Goal: Obtain resource: Download file/media

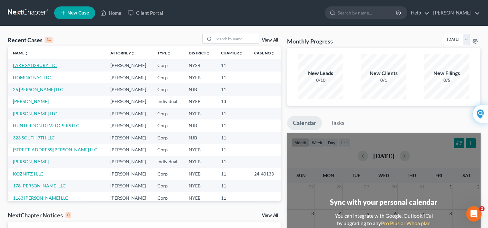
click at [42, 65] on link "LAKE SALISBURY LLC" at bounding box center [35, 65] width 44 height 5
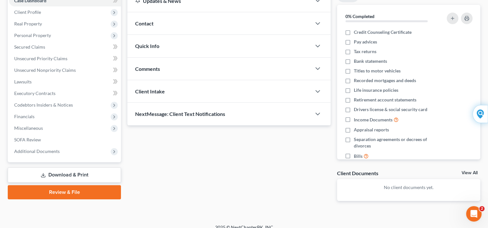
scroll to position [80, 0]
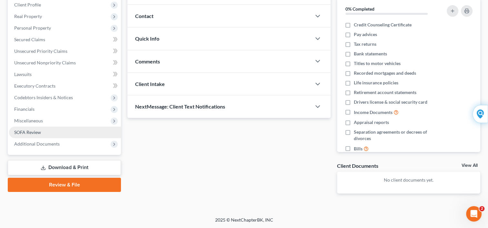
click at [33, 131] on span "SOFA Review" at bounding box center [27, 132] width 27 height 5
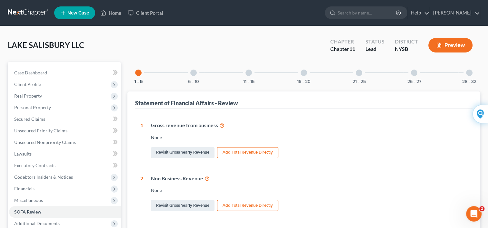
click at [194, 71] on div at bounding box center [193, 73] width 6 height 6
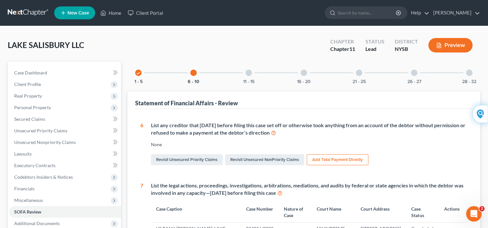
click at [248, 73] on div at bounding box center [249, 73] width 6 height 6
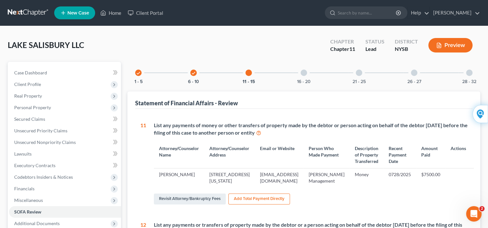
click at [249, 74] on div at bounding box center [249, 73] width 6 height 6
click at [304, 72] on div at bounding box center [304, 73] width 6 height 6
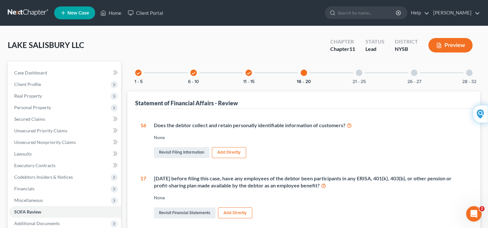
click at [360, 73] on div at bounding box center [359, 73] width 6 height 6
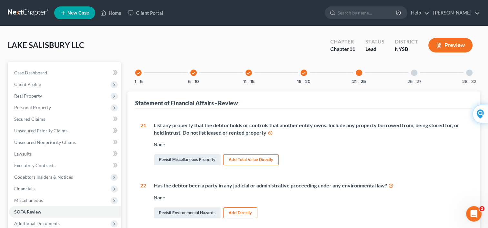
click at [414, 71] on div at bounding box center [414, 73] width 6 height 6
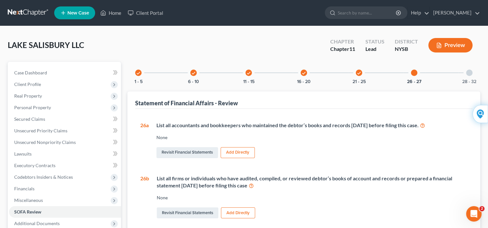
click at [445, 44] on button "Preview" at bounding box center [451, 45] width 44 height 15
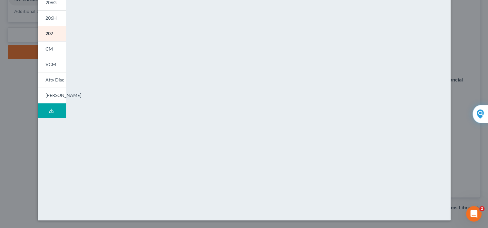
scroll to position [227, 0]
click at [52, 140] on div "201 206Sum 204 206A/B 206D 206E/F 206G 206H 207 202 CM VCM Atty Disc [PERSON_NA…" at bounding box center [52, 57] width 35 height 327
click at [10, 72] on div "Petition Preview Statement of Financial Affairs for Non-Individuals Filing for …" at bounding box center [244, 114] width 488 height 228
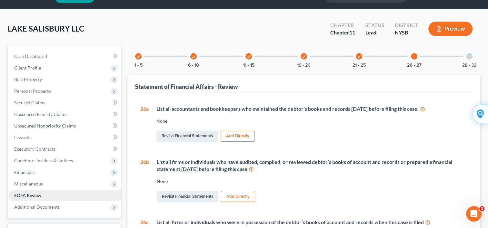
scroll to position [0, 0]
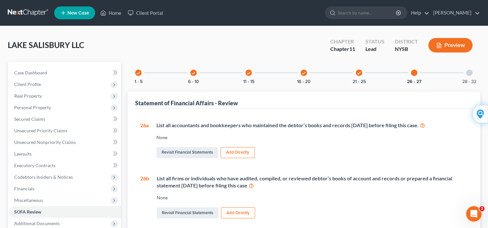
click at [192, 72] on icon "check" at bounding box center [193, 73] width 5 height 5
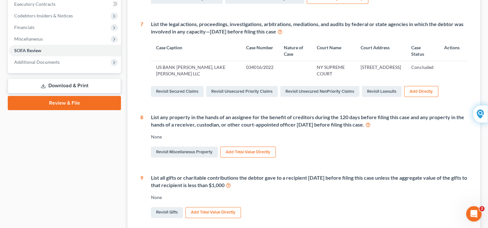
scroll to position [181, 0]
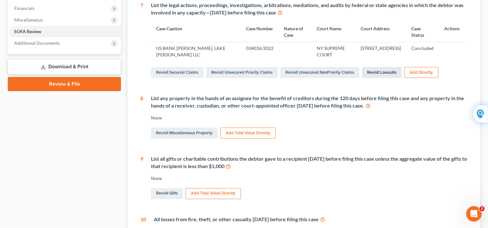
click at [378, 72] on link "Revisit Lawsuits" at bounding box center [382, 72] width 40 height 11
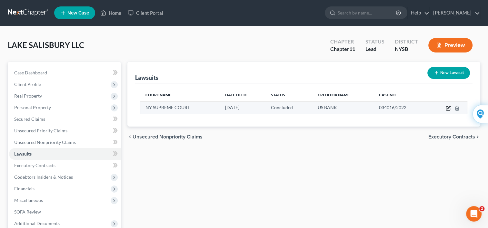
click at [450, 107] on icon "button" at bounding box center [448, 108] width 5 height 5
select select "35"
select select "2"
select select "1"
select select "24"
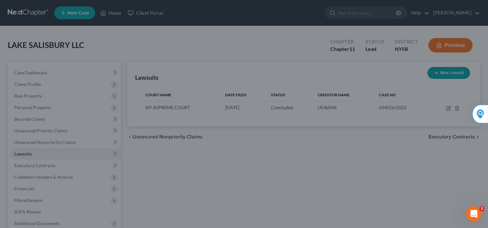
scroll to position [13, 0]
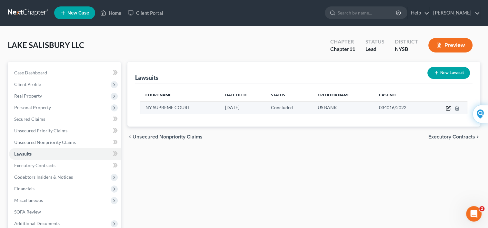
click at [447, 107] on icon "button" at bounding box center [448, 108] width 5 height 5
select select "35"
select select "2"
select select "1"
select select "24"
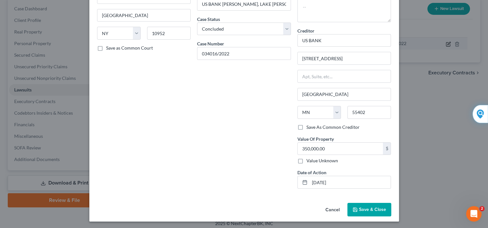
scroll to position [67, 0]
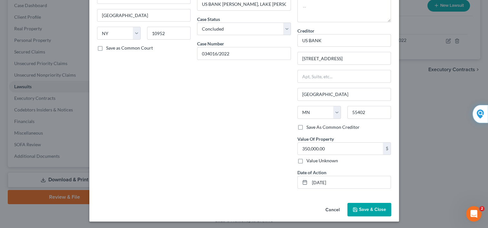
click at [369, 211] on span "Save & Close" at bounding box center [372, 209] width 27 height 5
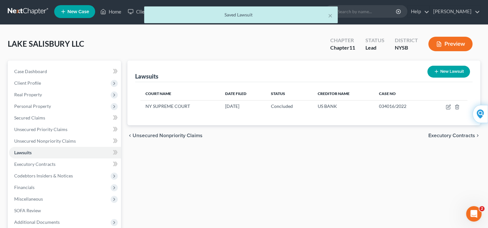
scroll to position [0, 0]
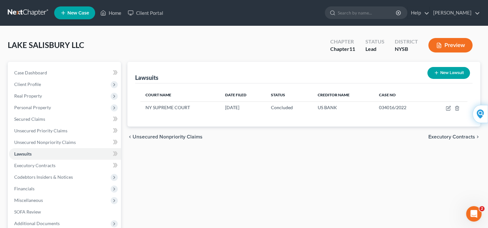
click at [441, 48] on icon "button" at bounding box center [439, 46] width 6 height 6
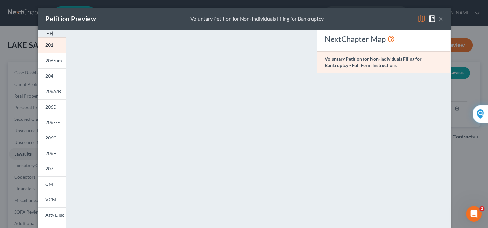
click at [331, 84] on div "NextChapter Map Voluntary Petition for Non-Individuals Filing for Bankruptcy - …" at bounding box center [384, 190] width 140 height 320
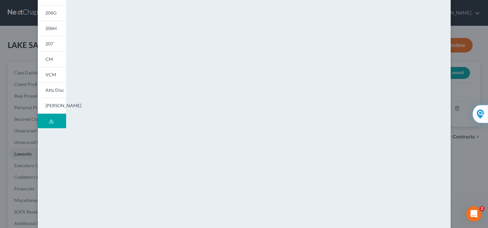
scroll to position [136, 0]
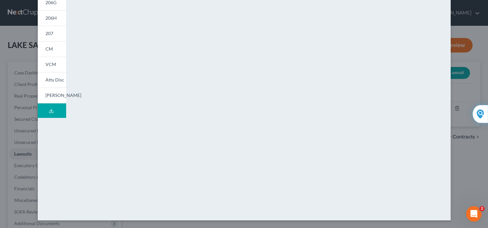
click at [16, 212] on div "Petition Preview Voluntary Petition for Non-Individuals Filing for Bankruptcy ×…" at bounding box center [244, 114] width 488 height 228
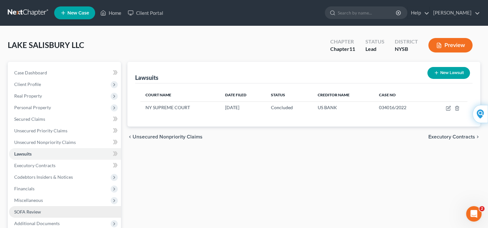
click at [19, 212] on span "SOFA Review" at bounding box center [27, 211] width 27 height 5
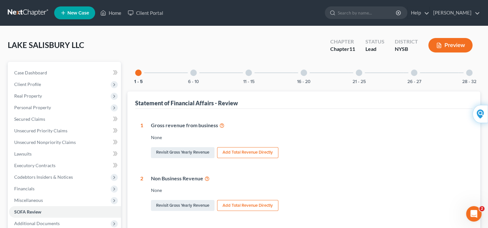
click at [191, 72] on div at bounding box center [193, 73] width 6 height 6
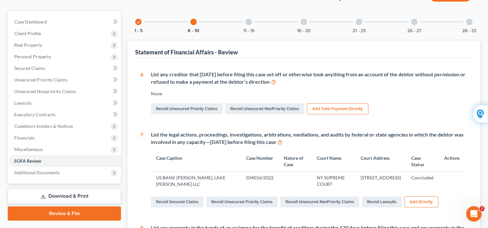
scroll to position [52, 0]
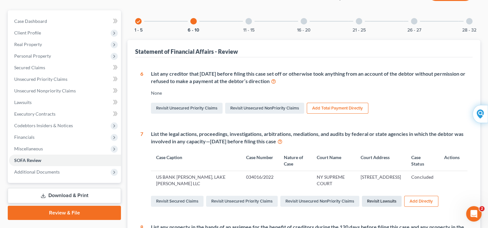
click at [369, 200] on link "Revisit Lawsuits" at bounding box center [382, 201] width 40 height 11
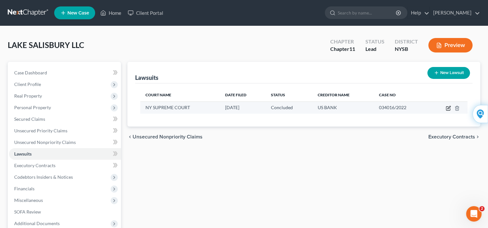
click at [446, 107] on icon "button" at bounding box center [448, 108] width 5 height 5
select select "35"
select select "2"
select select "1"
select select "24"
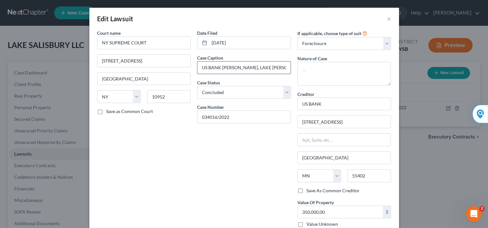
click at [258, 68] on input "US BANK [PERSON_NAME], LAKE [PERSON_NAME] LLC" at bounding box center [243, 68] width 93 height 12
type input "US BANK [PERSON_NAME], LAKE [PERSON_NAME] LLC"
click at [106, 111] on label "Save as Common Court" at bounding box center [129, 111] width 47 height 6
click at [109, 111] on input "Save as Common Court" at bounding box center [111, 110] width 4 height 4
checkbox input "true"
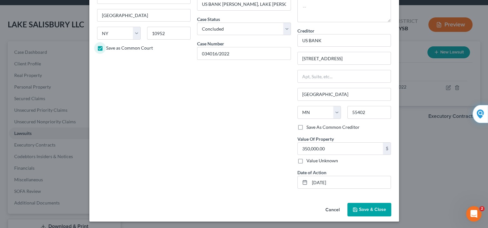
scroll to position [39, 0]
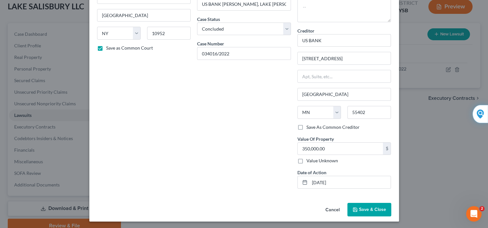
click at [368, 210] on span "Save & Close" at bounding box center [372, 209] width 27 height 5
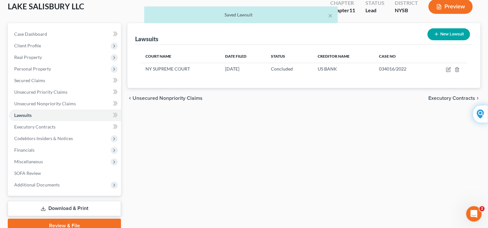
click at [445, 9] on div "× Saved Lawsuit" at bounding box center [241, 16] width 488 height 20
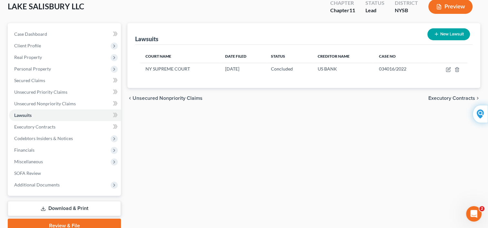
click at [447, 7] on button "Preview" at bounding box center [451, 6] width 44 height 15
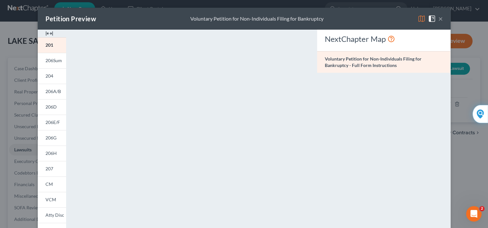
scroll to position [0, 0]
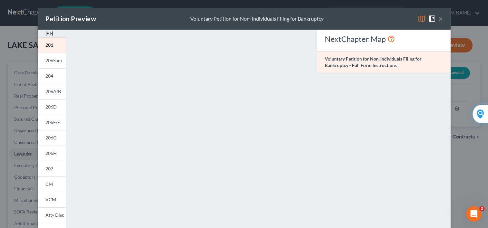
click at [22, 213] on div "Petition Preview Voluntary Petition for Non-Individuals Filing for Bankruptcy ×…" at bounding box center [244, 114] width 488 height 228
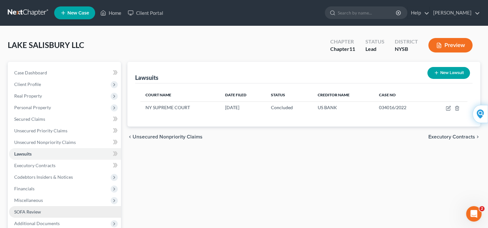
click at [25, 212] on span "SOFA Review" at bounding box center [27, 211] width 27 height 5
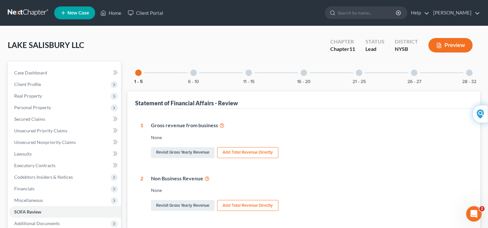
click at [445, 49] on button "Preview" at bounding box center [451, 45] width 44 height 15
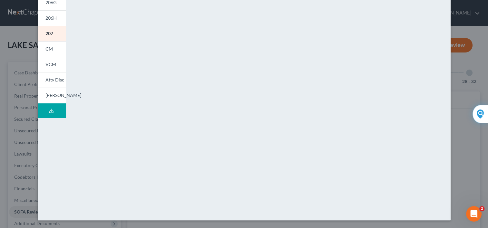
scroll to position [200, 0]
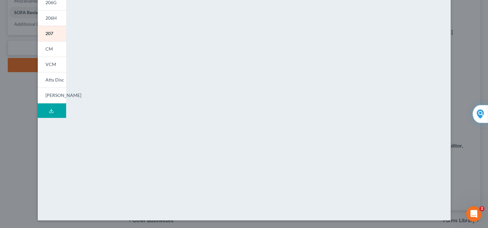
click at [4, 195] on div "Petition Preview Statement of Financial Affairs for Non-Individuals Filing for …" at bounding box center [244, 114] width 488 height 228
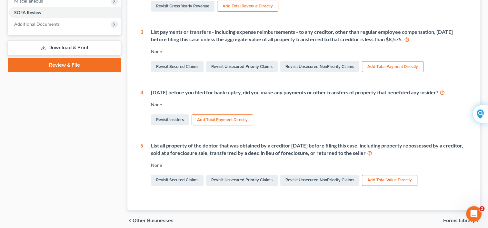
click at [65, 47] on link "Download & Print" at bounding box center [64, 47] width 113 height 15
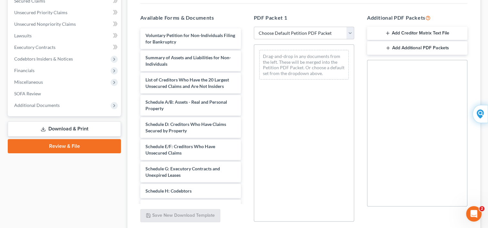
scroll to position [118, 0]
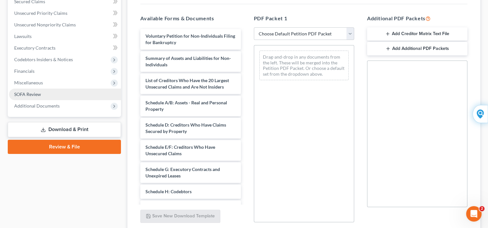
click at [44, 93] on link "SOFA Review" at bounding box center [65, 95] width 112 height 12
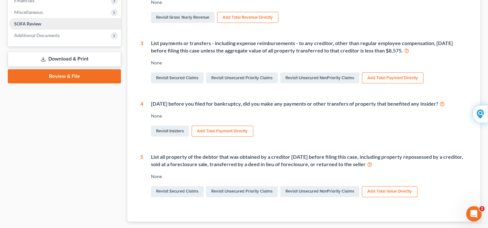
scroll to position [194, 0]
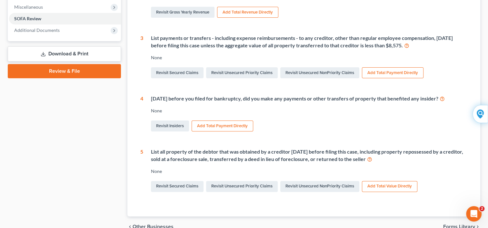
click at [56, 57] on link "Download & Print" at bounding box center [64, 53] width 113 height 15
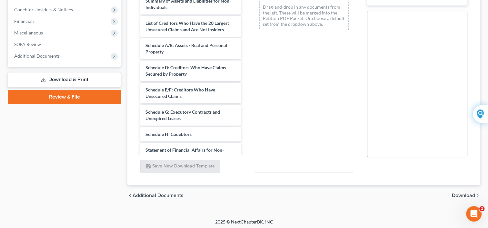
scroll to position [13, 0]
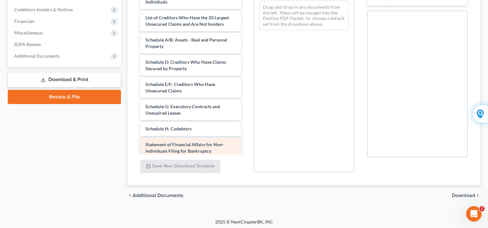
click at [203, 150] on span "Statement of Financial Affairs for Non-Individuals Filing for Bankruptcy" at bounding box center [185, 148] width 78 height 12
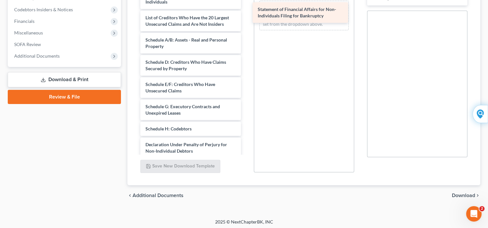
drag, startPoint x: 203, startPoint y: 150, endPoint x: 316, endPoint y: 15, distance: 175.8
click at [246, 15] on div "Statement of Financial Affairs for Non-Individuals Filing for Bankruptcy Volunt…" at bounding box center [190, 94] width 111 height 256
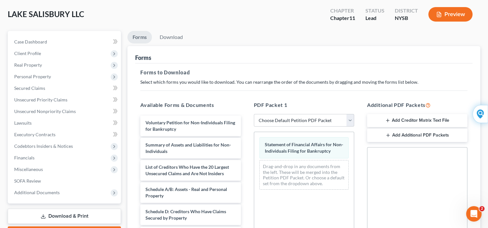
scroll to position [0, 0]
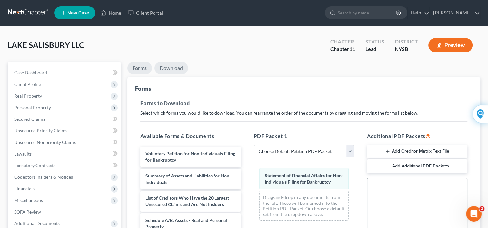
click at [173, 67] on link "Download" at bounding box center [172, 68] width 34 height 13
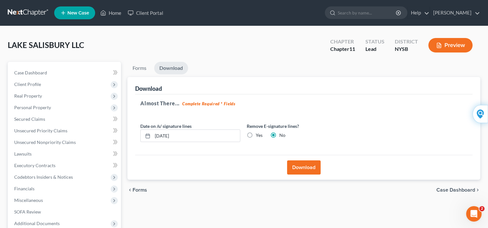
click at [297, 164] on button "Download" at bounding box center [304, 168] width 34 height 14
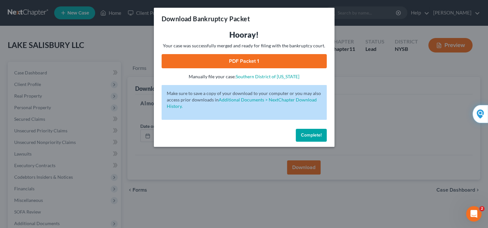
click at [231, 62] on link "PDF Packet 1" at bounding box center [244, 61] width 165 height 14
click at [246, 76] on link "Southern District of [US_STATE]" at bounding box center [268, 76] width 64 height 5
click at [305, 137] on span "Complete!" at bounding box center [311, 135] width 21 height 5
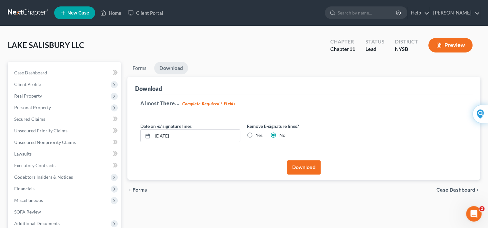
scroll to position [67, 0]
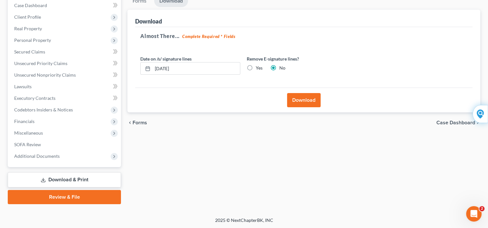
click at [78, 178] on link "Download & Print" at bounding box center [64, 180] width 113 height 15
click at [70, 179] on link "Download & Print" at bounding box center [64, 180] width 113 height 15
click at [80, 181] on link "Download & Print" at bounding box center [64, 180] width 113 height 15
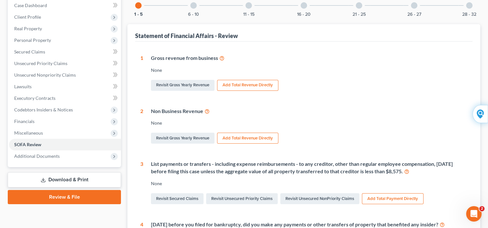
click at [60, 182] on link "Download & Print" at bounding box center [64, 180] width 113 height 15
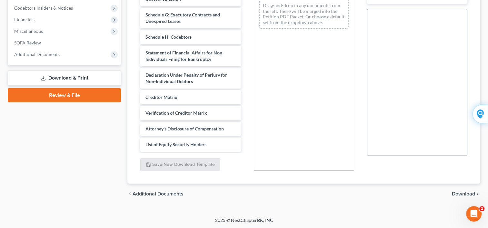
scroll to position [103, 0]
click at [196, 146] on span "List of Equity Security Holders" at bounding box center [176, 144] width 61 height 5
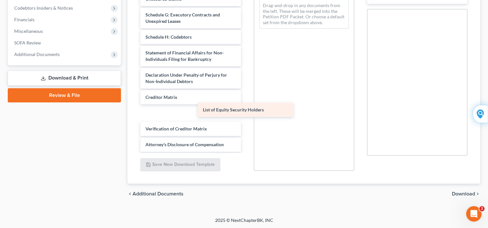
scroll to position [88, 0]
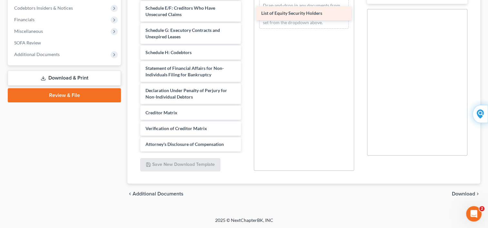
drag, startPoint x: 196, startPoint y: 146, endPoint x: 312, endPoint y: 16, distance: 174.4
click at [246, 16] on div "List of Equity Security Holders Voluntary Petition for Non-Individuals Filing f…" at bounding box center [190, 21] width 111 height 262
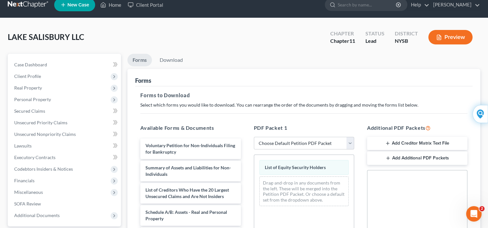
scroll to position [0, 0]
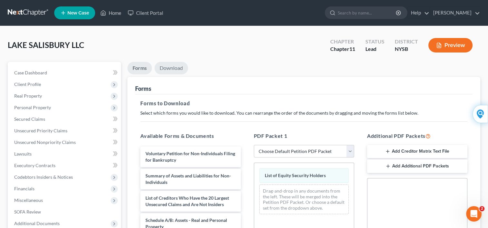
click at [166, 69] on link "Download" at bounding box center [172, 68] width 34 height 13
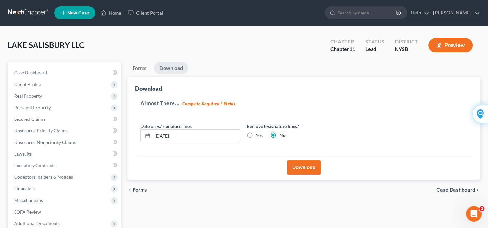
click at [444, 47] on button "Preview" at bounding box center [451, 45] width 44 height 15
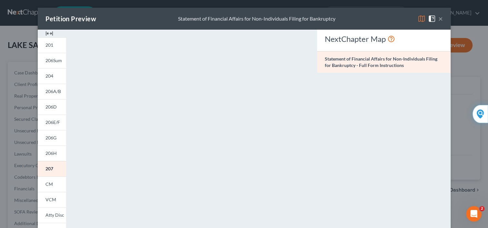
click at [439, 18] on button "×" at bounding box center [441, 19] width 5 height 8
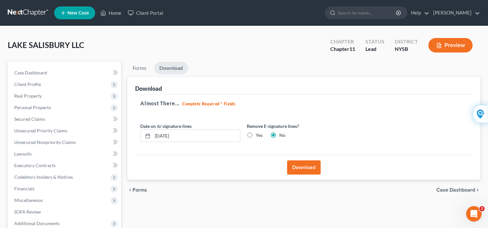
click at [174, 71] on link "Download" at bounding box center [171, 68] width 34 height 13
click at [172, 69] on link "Download" at bounding box center [171, 68] width 34 height 13
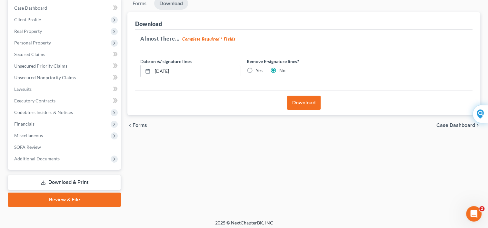
scroll to position [67, 0]
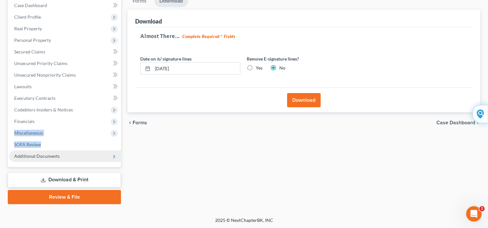
drag, startPoint x: 124, startPoint y: 115, endPoint x: 101, endPoint y: 152, distance: 43.1
click at [101, 152] on div "Case Dashboard Payments Invoices Payments Payments Credit Report Client Profile" at bounding box center [65, 100] width 120 height 210
click at [81, 179] on link "Download & Print" at bounding box center [64, 180] width 113 height 15
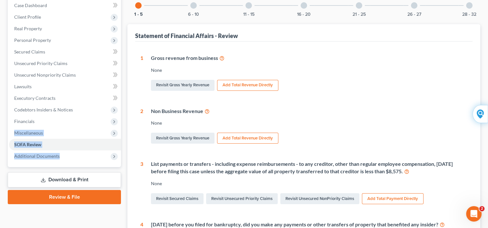
click at [58, 179] on link "Download & Print" at bounding box center [64, 180] width 113 height 15
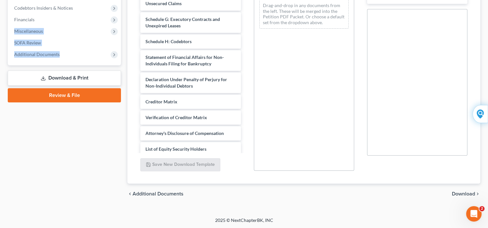
scroll to position [103, 0]
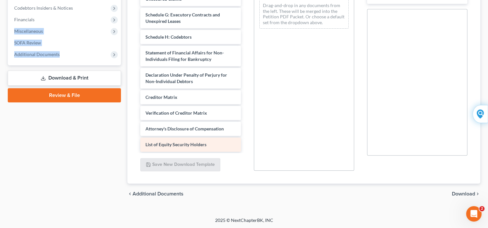
click at [199, 146] on span "List of Equity Security Holders" at bounding box center [176, 144] width 61 height 5
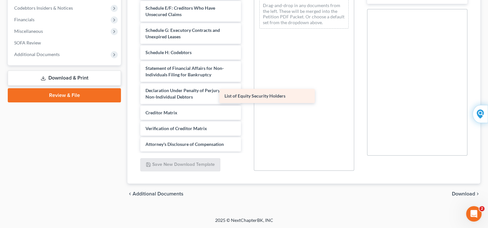
scroll to position [88, 0]
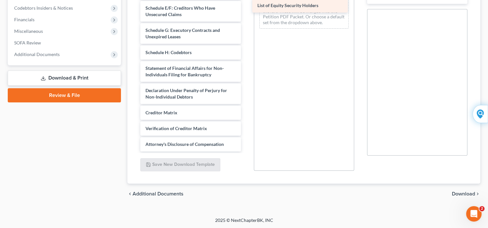
drag, startPoint x: 199, startPoint y: 146, endPoint x: 311, endPoint y: 8, distance: 177.8
click at [246, 8] on div "List of Equity Security Holders Voluntary Petition for Non-Individuals Filing f…" at bounding box center [190, 21] width 111 height 262
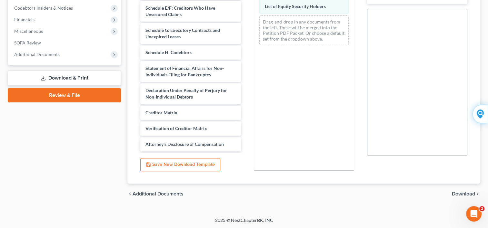
click at [358, 33] on div "PDF Packet 1 Choose Default Petition PDF Packet Complete Bankruptcy Petition (a…" at bounding box center [303, 67] width 113 height 219
click at [360, 33] on div "PDF Packet 1 Choose Default Petition PDF Packet Complete Bankruptcy Petition (a…" at bounding box center [303, 67] width 113 height 219
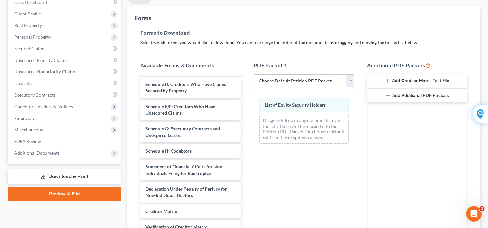
scroll to position [36, 0]
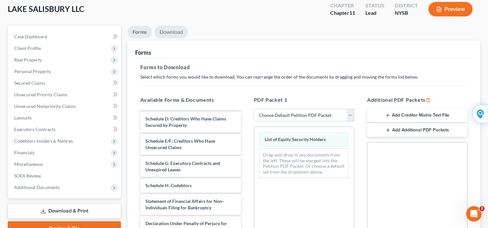
click at [174, 31] on link "Download" at bounding box center [172, 32] width 34 height 13
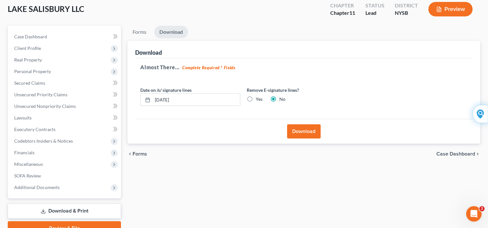
click at [298, 130] on button "Download" at bounding box center [304, 132] width 34 height 14
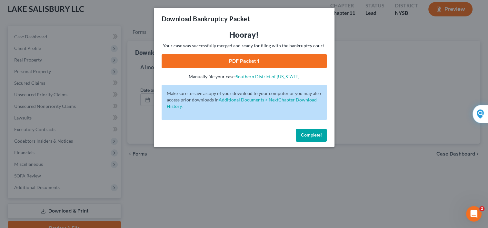
click at [245, 63] on link "PDF Packet 1" at bounding box center [244, 61] width 165 height 14
click at [302, 134] on span "Complete!" at bounding box center [311, 135] width 21 height 5
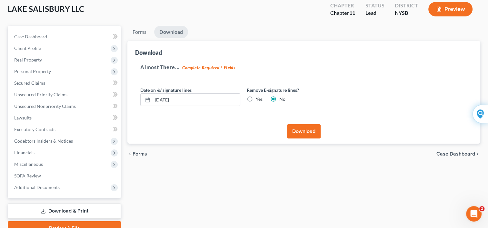
click at [73, 213] on link "Download & Print" at bounding box center [64, 211] width 113 height 15
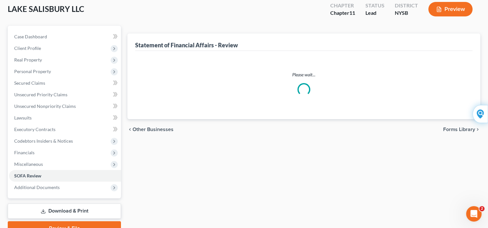
scroll to position [67, 0]
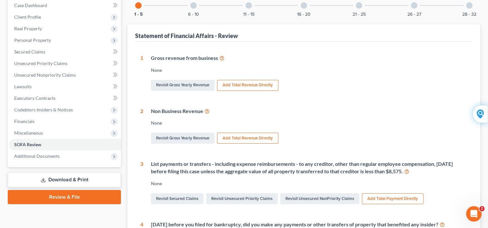
click at [60, 179] on link "Download & Print" at bounding box center [64, 180] width 113 height 15
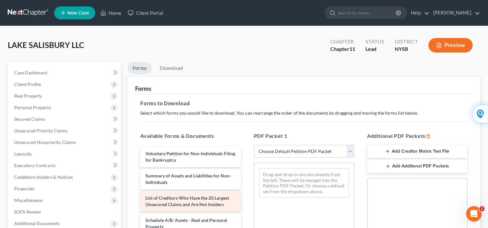
click at [157, 203] on span "List of Creditors Who Have the 20 Largest Unsecured Claims and Are Not Insiders" at bounding box center [188, 202] width 84 height 12
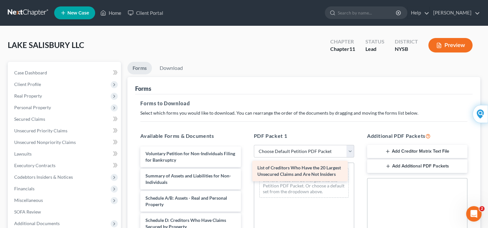
drag, startPoint x: 157, startPoint y: 203, endPoint x: 268, endPoint y: 173, distance: 115.8
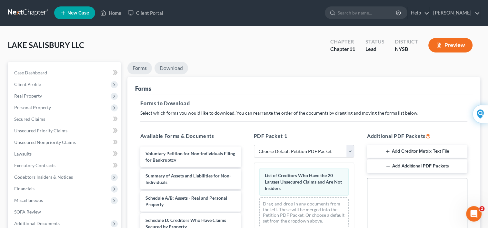
click at [171, 69] on link "Download" at bounding box center [172, 68] width 34 height 13
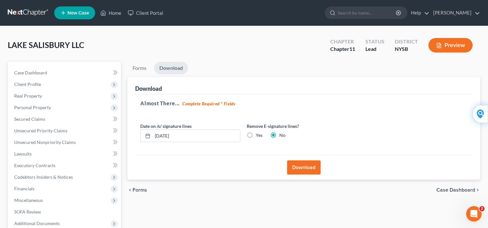
click at [306, 172] on button "Download" at bounding box center [304, 168] width 34 height 14
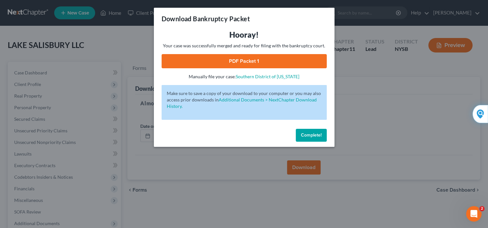
click at [252, 59] on link "PDF Packet 1" at bounding box center [244, 61] width 165 height 14
click at [307, 135] on span "Complete!" at bounding box center [311, 135] width 21 height 5
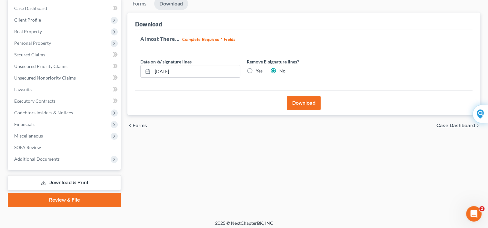
scroll to position [67, 0]
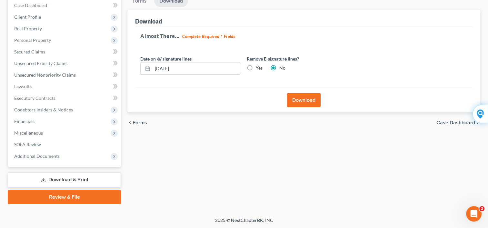
click at [79, 177] on link "Download & Print" at bounding box center [64, 180] width 113 height 15
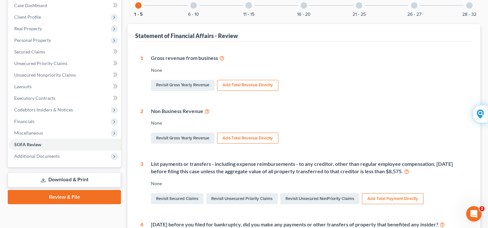
click at [55, 177] on link "Download & Print" at bounding box center [64, 180] width 113 height 15
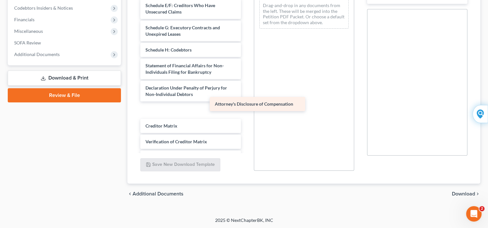
scroll to position [88, 0]
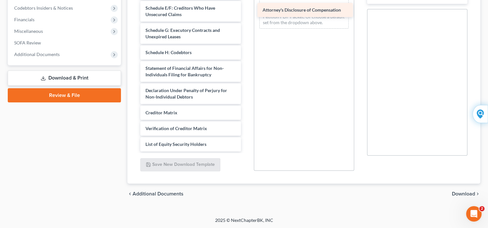
drag, startPoint x: 207, startPoint y: 139, endPoint x: 324, endPoint y: 8, distance: 176.0
click at [246, 8] on div "Attorney's Disclosure of Compensation Voluntary Petition for Non-Individuals Fi…" at bounding box center [190, 21] width 111 height 262
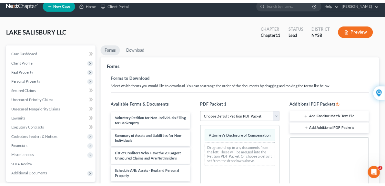
scroll to position [0, 0]
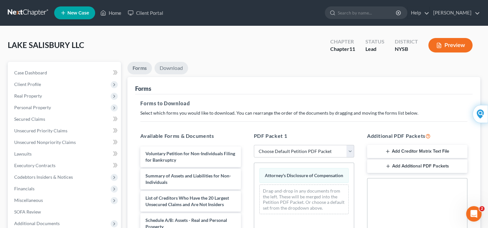
click at [175, 66] on link "Download" at bounding box center [172, 68] width 34 height 13
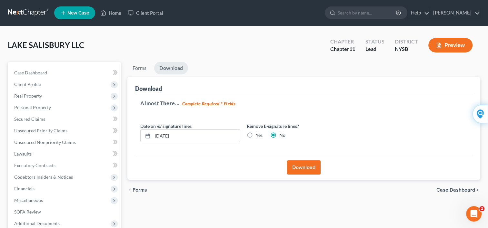
click at [297, 164] on button "Download" at bounding box center [304, 168] width 34 height 14
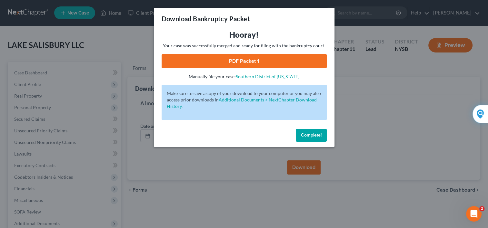
click at [246, 64] on link "PDF Packet 1" at bounding box center [244, 61] width 165 height 14
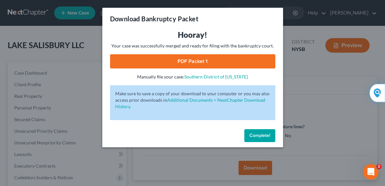
click at [255, 135] on span "Complete!" at bounding box center [259, 135] width 21 height 5
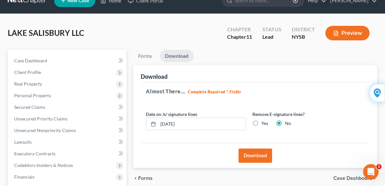
scroll to position [13, 0]
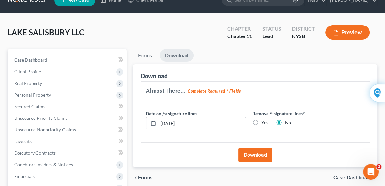
click at [343, 35] on button "Preview" at bounding box center [347, 32] width 44 height 15
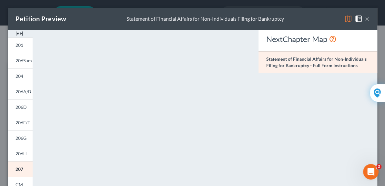
scroll to position [0, 0]
click at [365, 21] on button "×" at bounding box center [367, 19] width 5 height 8
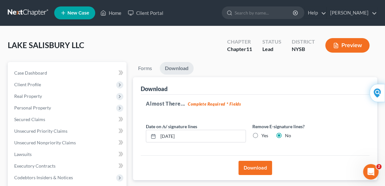
click at [350, 43] on button "Preview" at bounding box center [347, 45] width 44 height 15
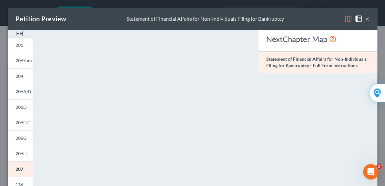
click at [365, 18] on button "×" at bounding box center [367, 19] width 5 height 8
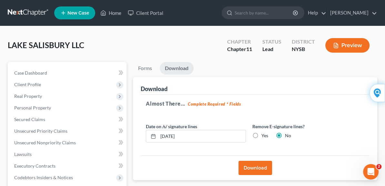
scroll to position [110, 0]
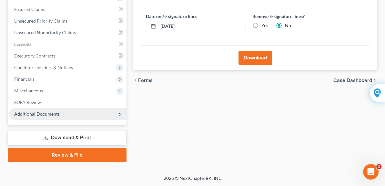
click at [117, 113] on icon at bounding box center [119, 114] width 5 height 5
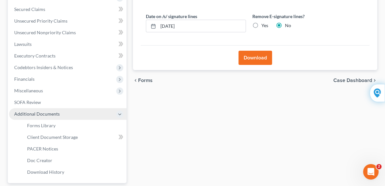
scroll to position [168, 0]
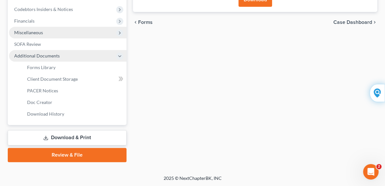
click at [117, 35] on icon at bounding box center [119, 32] width 5 height 5
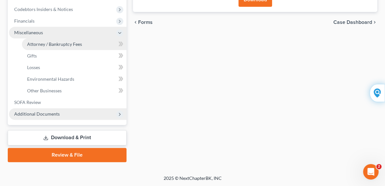
click at [80, 42] on span "Attorney / Bankruptcy Fees" at bounding box center [54, 43] width 55 height 5
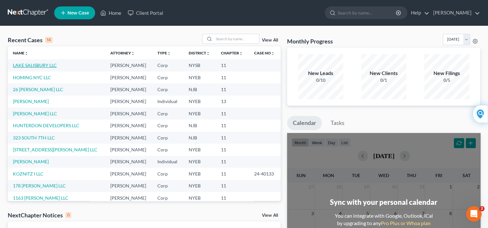
click at [41, 65] on link "LAKE SALISBURY LLC" at bounding box center [35, 65] width 44 height 5
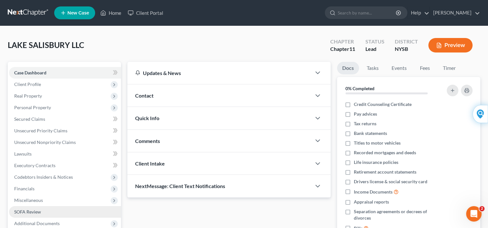
click at [28, 212] on span "SOFA Review" at bounding box center [27, 211] width 27 height 5
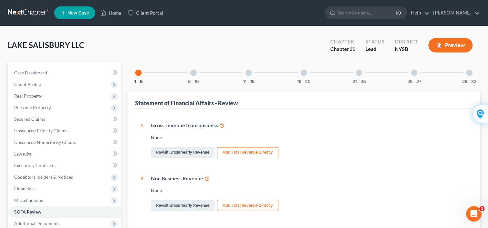
click at [248, 72] on div at bounding box center [249, 73] width 6 height 6
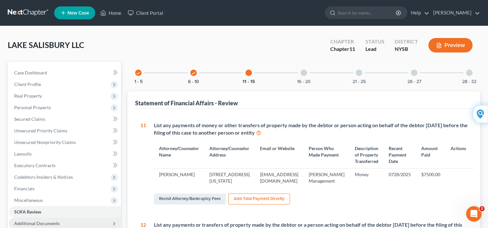
click at [115, 225] on icon at bounding box center [114, 224] width 5 height 5
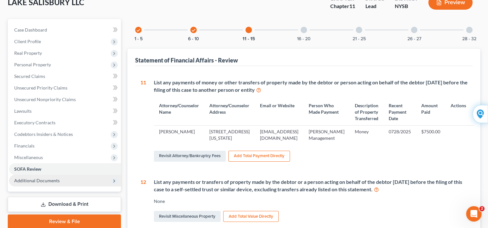
scroll to position [73, 0]
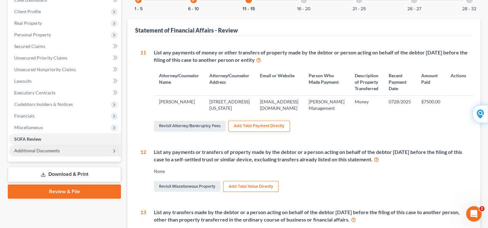
click at [79, 176] on link "Download & Print" at bounding box center [64, 174] width 113 height 15
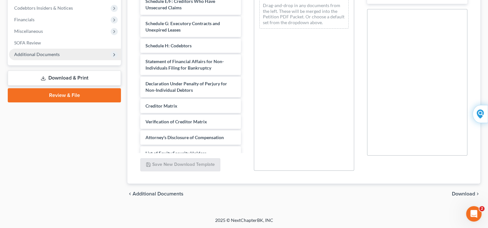
scroll to position [103, 0]
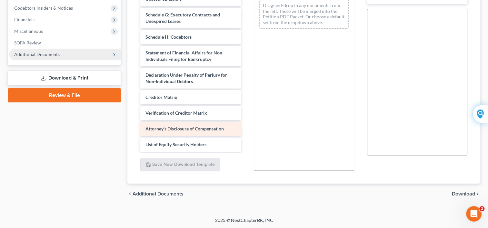
click at [191, 128] on span "Attorney's Disclosure of Compensation" at bounding box center [185, 128] width 78 height 5
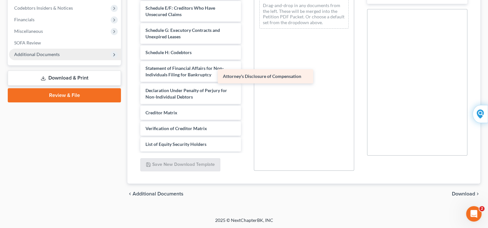
scroll to position [88, 0]
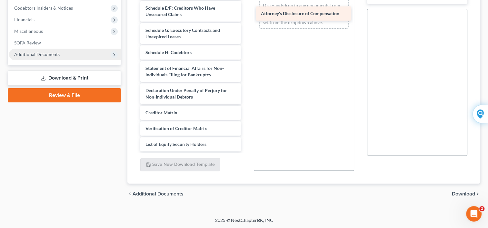
drag, startPoint x: 191, startPoint y: 128, endPoint x: 307, endPoint y: 13, distance: 162.7
click at [246, 13] on div "Attorney's Disclosure of Compensation Voluntary Petition for Non-Individuals Fi…" at bounding box center [190, 21] width 111 height 262
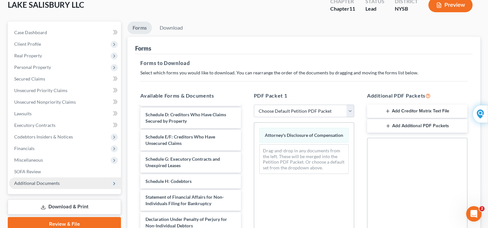
scroll to position [0, 0]
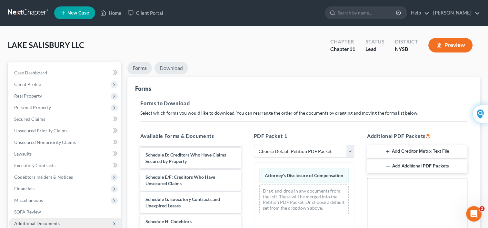
click at [168, 68] on link "Download" at bounding box center [172, 68] width 34 height 13
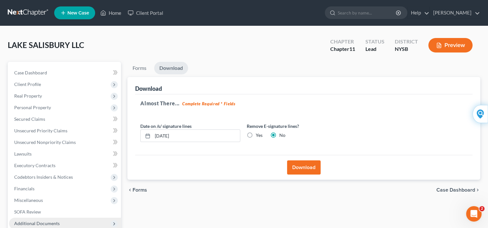
click at [305, 168] on button "Download" at bounding box center [304, 168] width 34 height 14
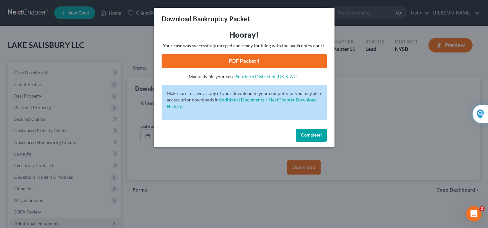
click at [241, 63] on link "PDF Packet 1" at bounding box center [244, 61] width 165 height 14
